Goal: Task Accomplishment & Management: Manage account settings

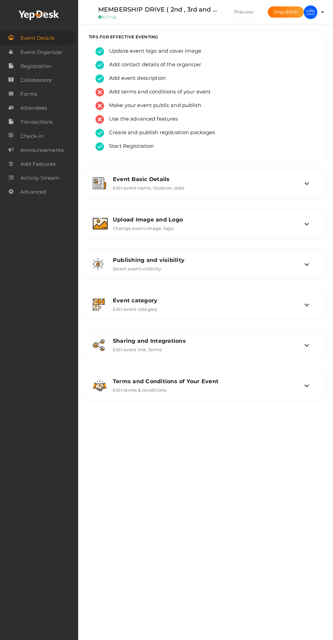
click at [311, 11] on img at bounding box center [311, 12] width 14 height 14
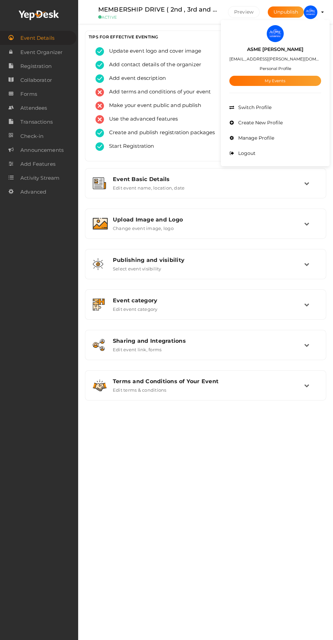
click at [281, 84] on link "My Events" at bounding box center [275, 81] width 92 height 10
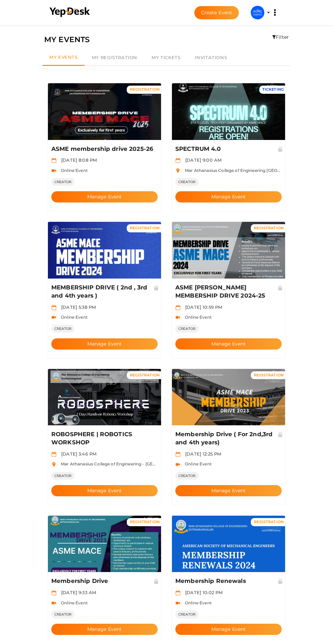
click at [126, 191] on button "Manage Event" at bounding box center [104, 196] width 106 height 11
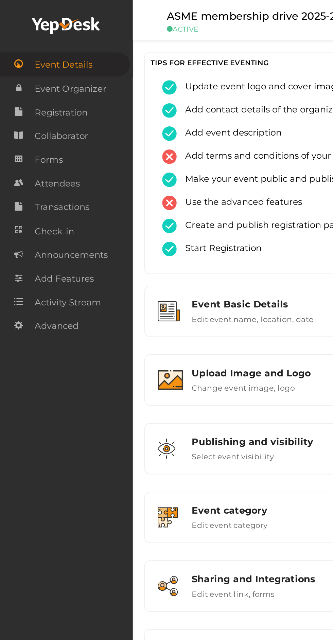
click at [48, 105] on link "Attendees" at bounding box center [39, 108] width 78 height 14
